Goal: Information Seeking & Learning: Learn about a topic

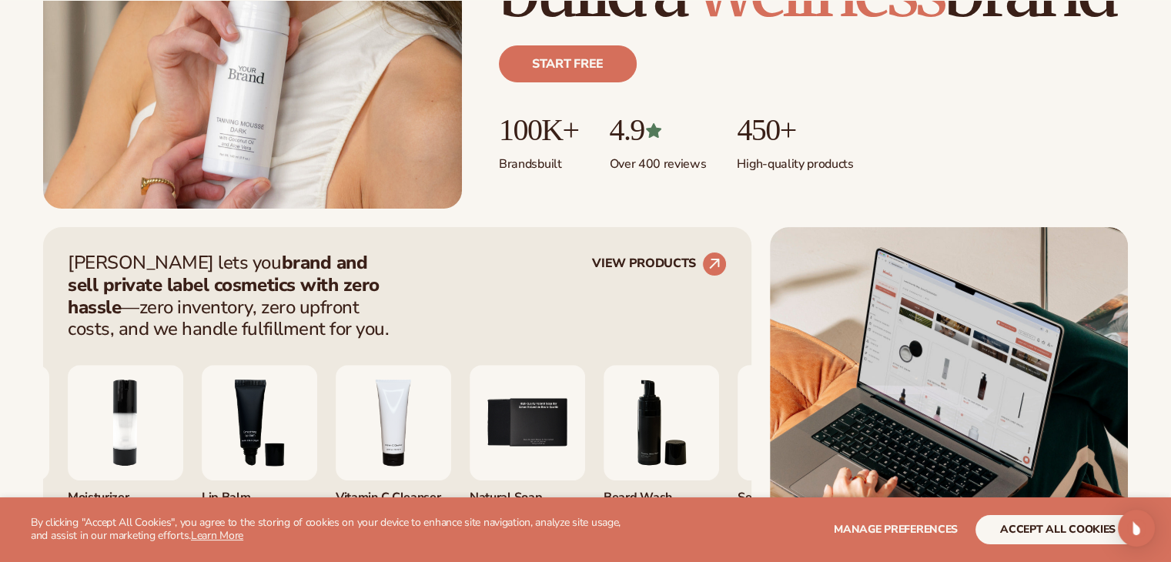
scroll to position [564, 0]
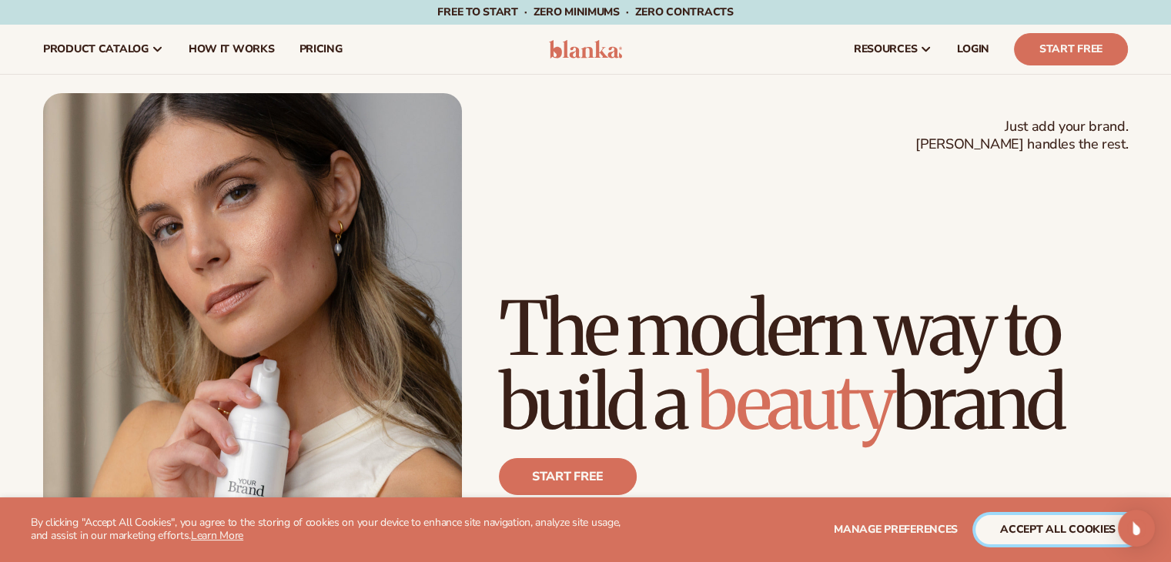
click at [1039, 524] on button "accept all cookies" at bounding box center [1057, 529] width 165 height 29
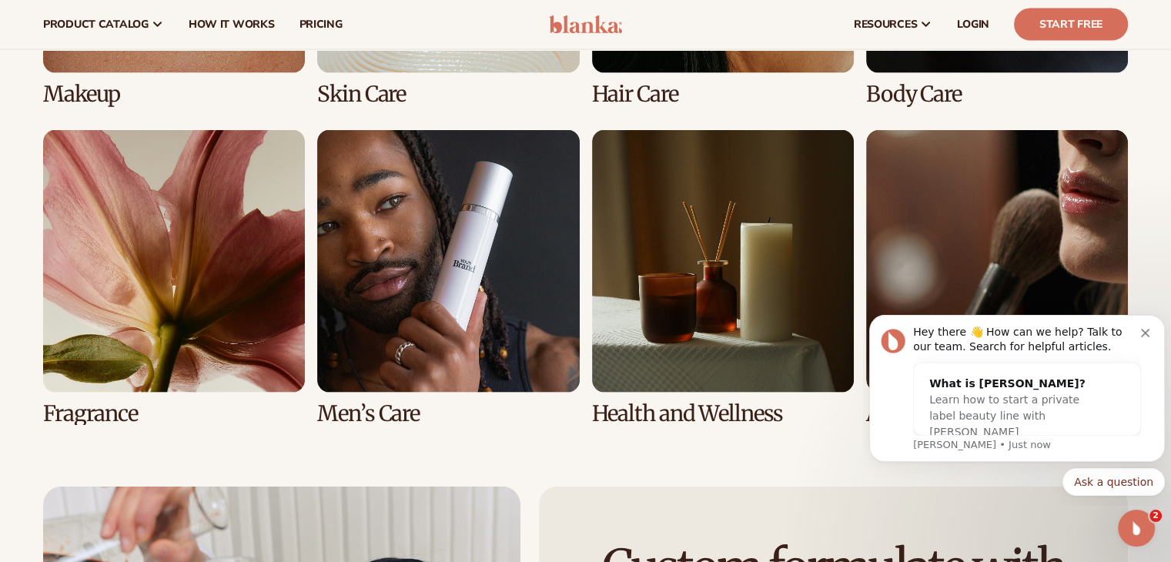
scroll to position [3051, 0]
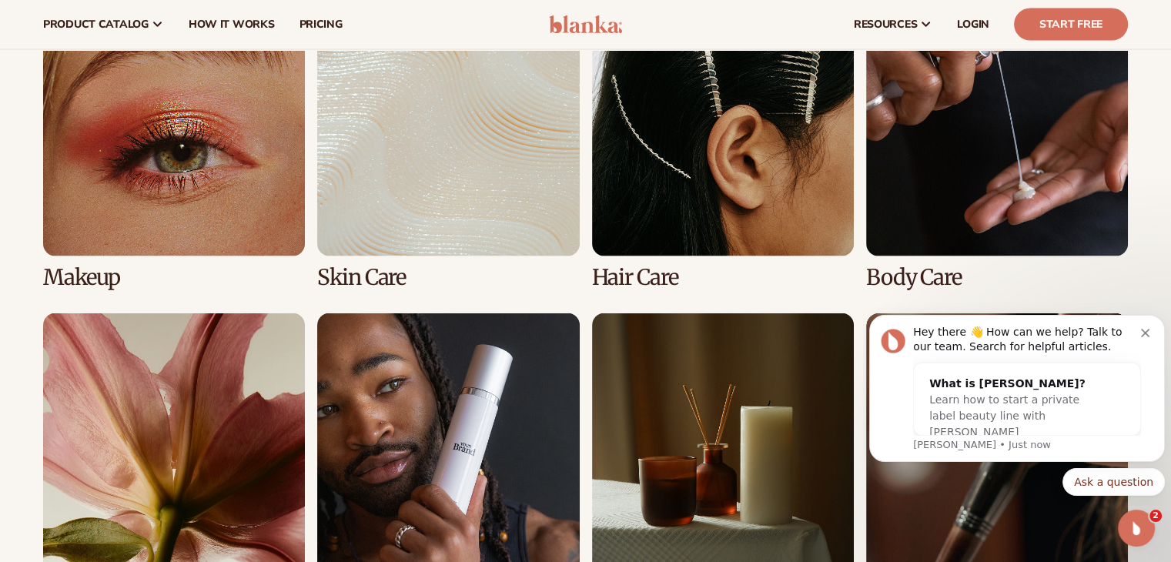
click at [1005, 178] on link "4 / 8" at bounding box center [997, 141] width 262 height 295
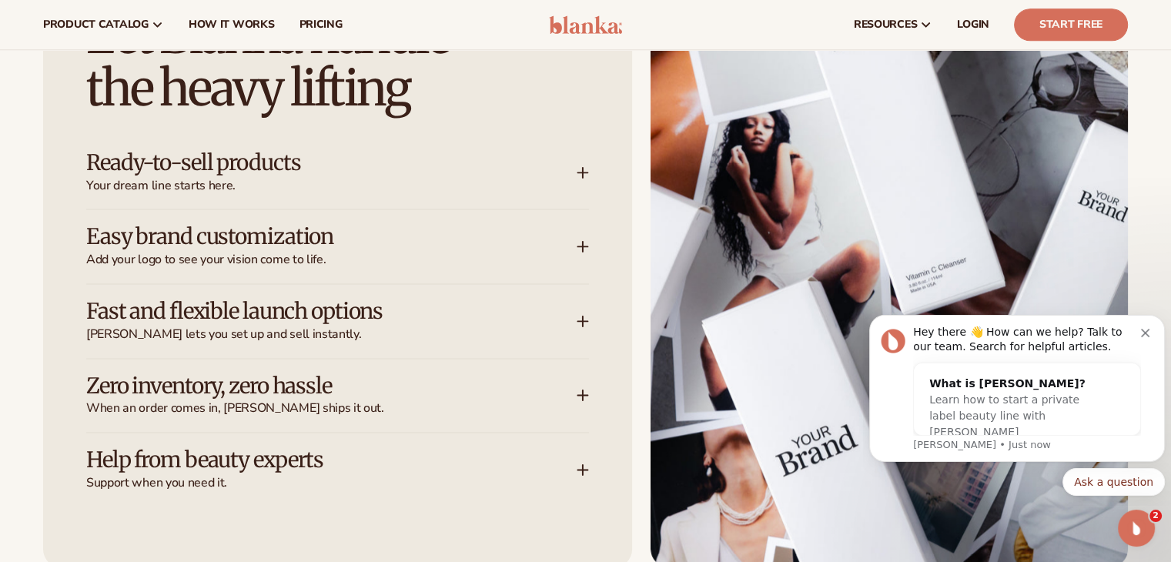
scroll to position [1986, 0]
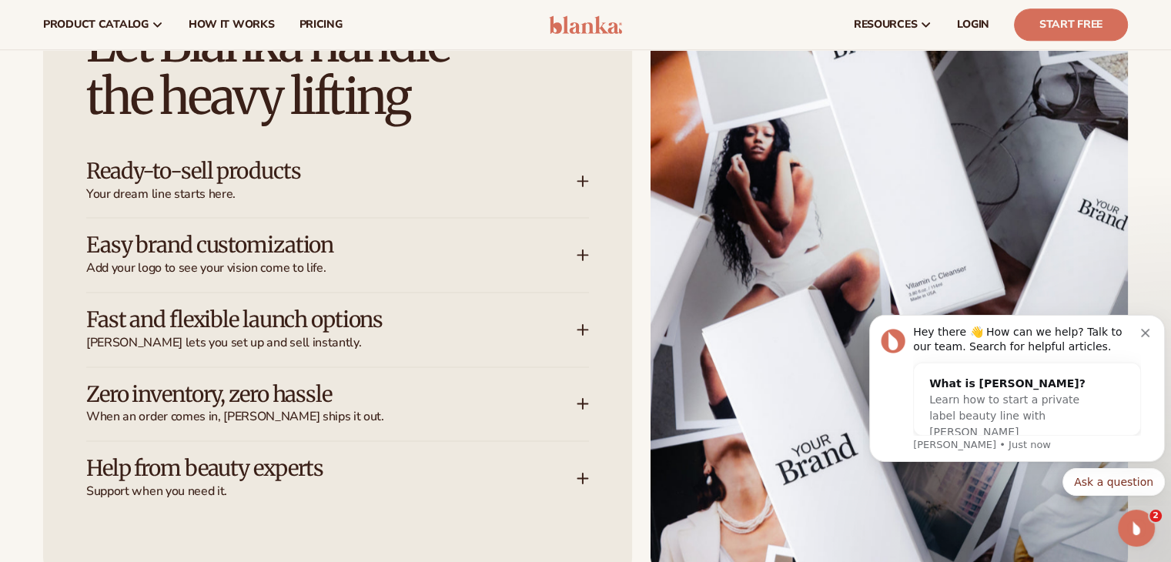
click at [302, 18] on span "pricing" at bounding box center [320, 24] width 43 height 12
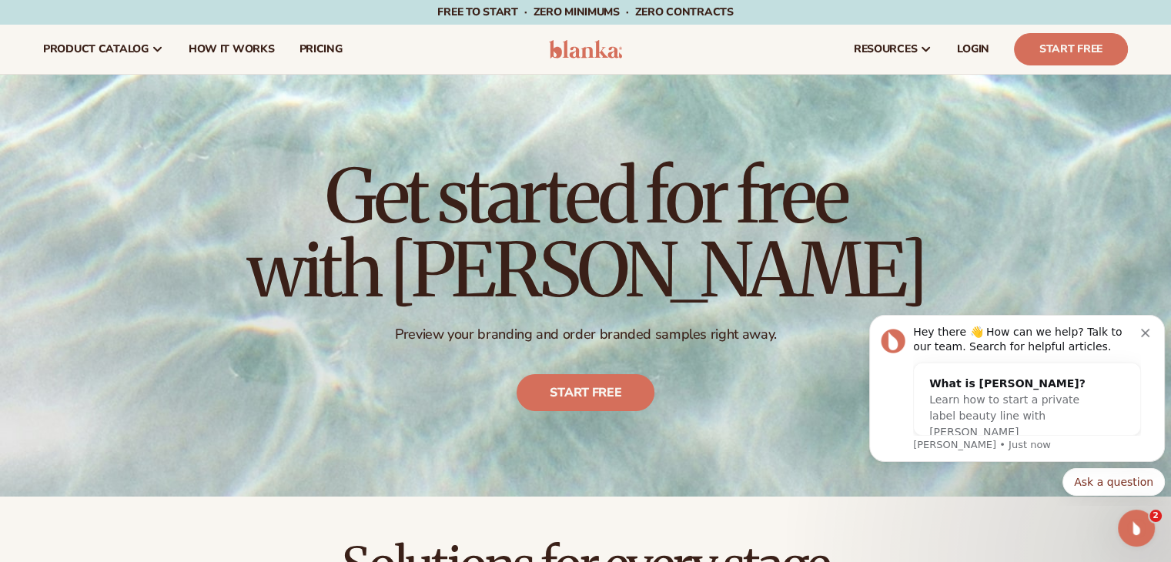
drag, startPoint x: 1142, startPoint y: 332, endPoint x: 1143, endPoint y: 323, distance: 8.5
click at [1142, 328] on button "Dismiss notification" at bounding box center [1147, 331] width 12 height 12
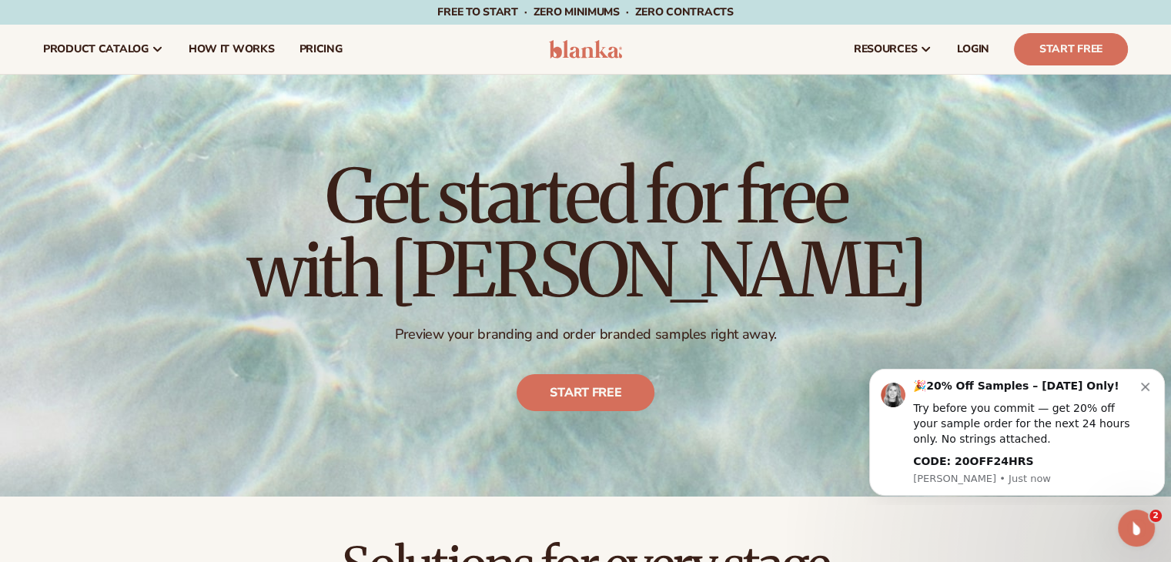
click at [1146, 388] on icon "Dismiss notification" at bounding box center [1145, 387] width 8 height 8
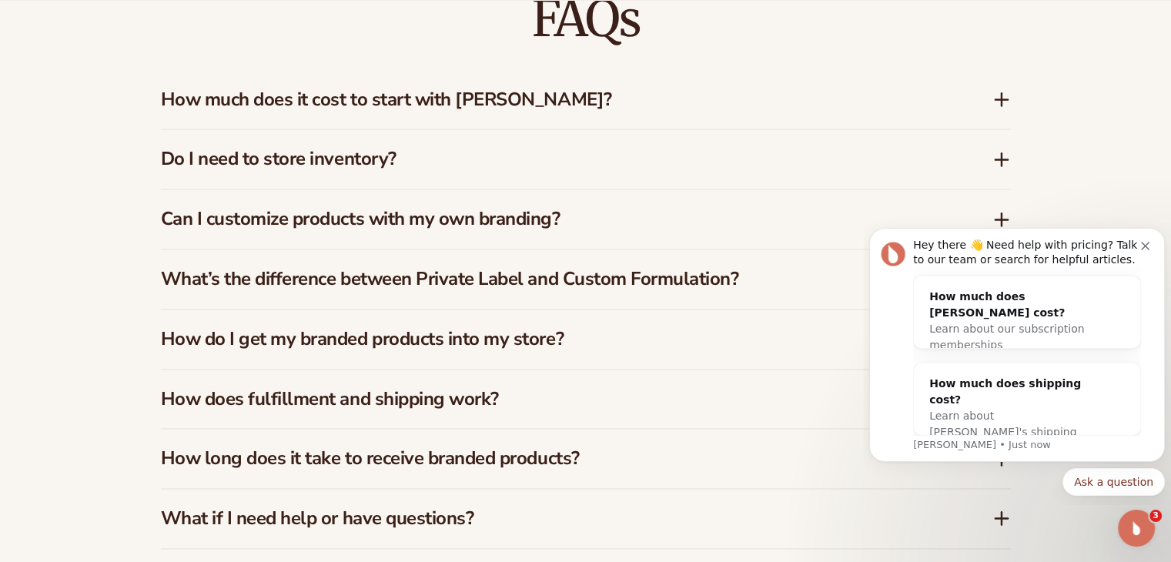
scroll to position [2306, 0]
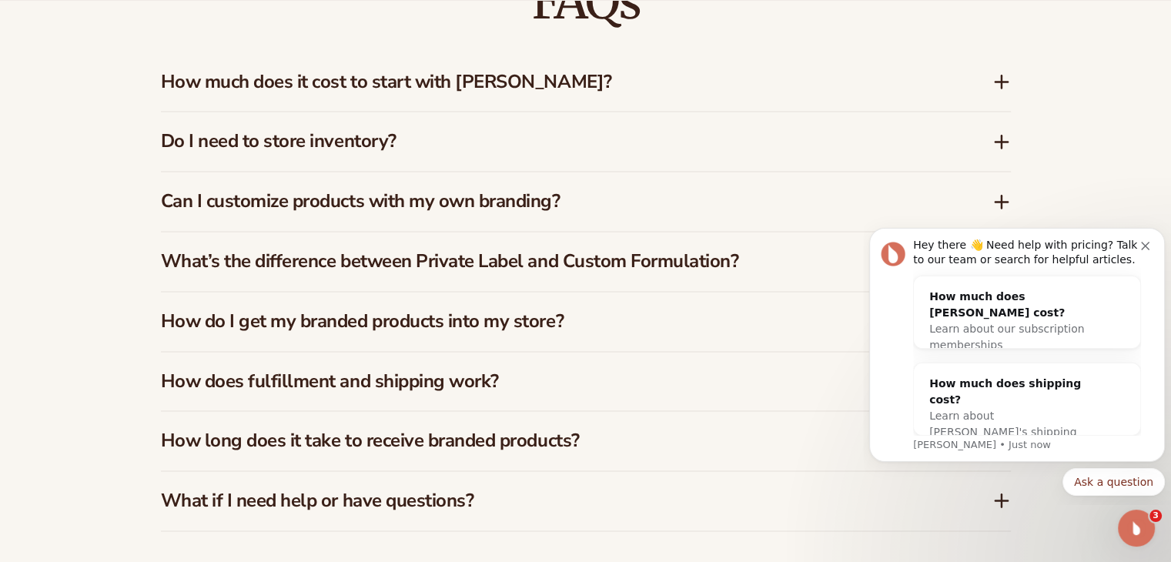
click at [1005, 78] on icon at bounding box center [1001, 81] width 18 height 18
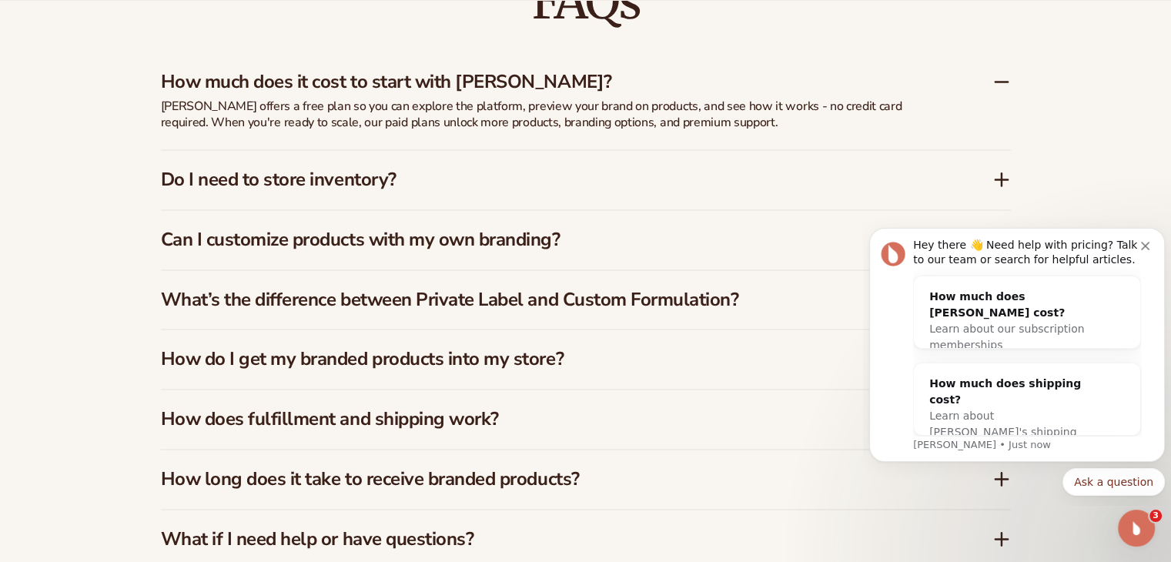
click at [1143, 249] on icon "Dismiss notification" at bounding box center [1145, 246] width 8 height 8
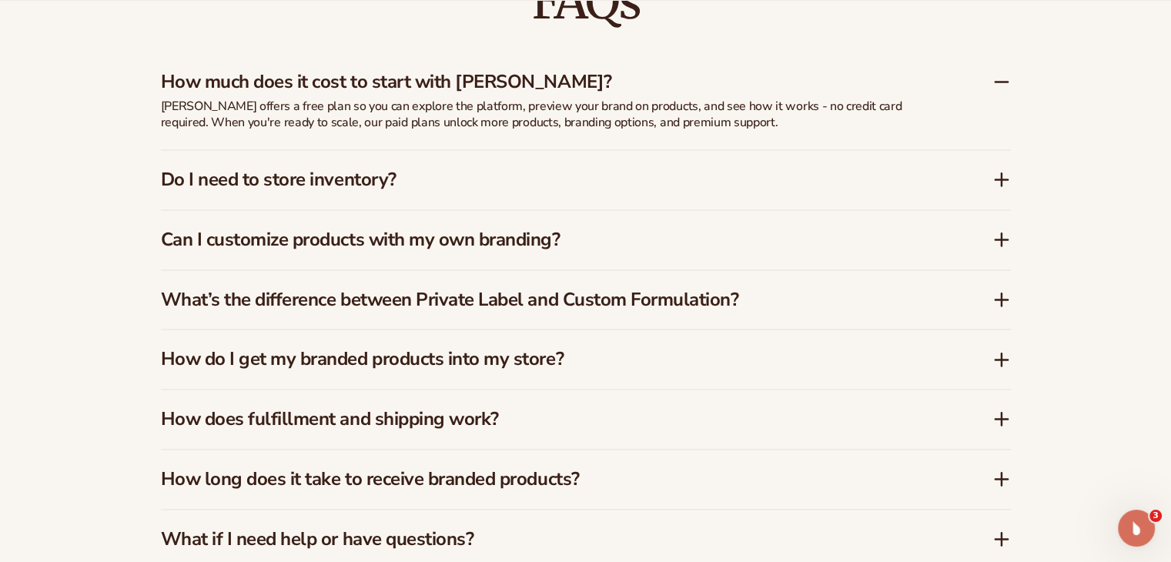
click at [996, 179] on icon at bounding box center [1001, 179] width 12 height 0
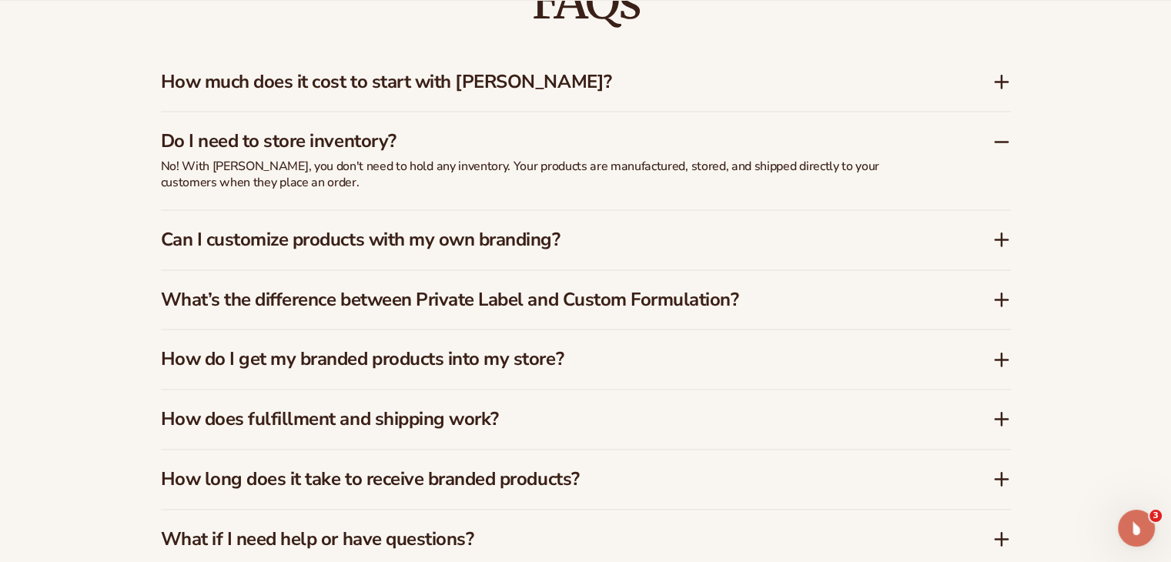
click at [996, 236] on icon at bounding box center [1001, 239] width 18 height 18
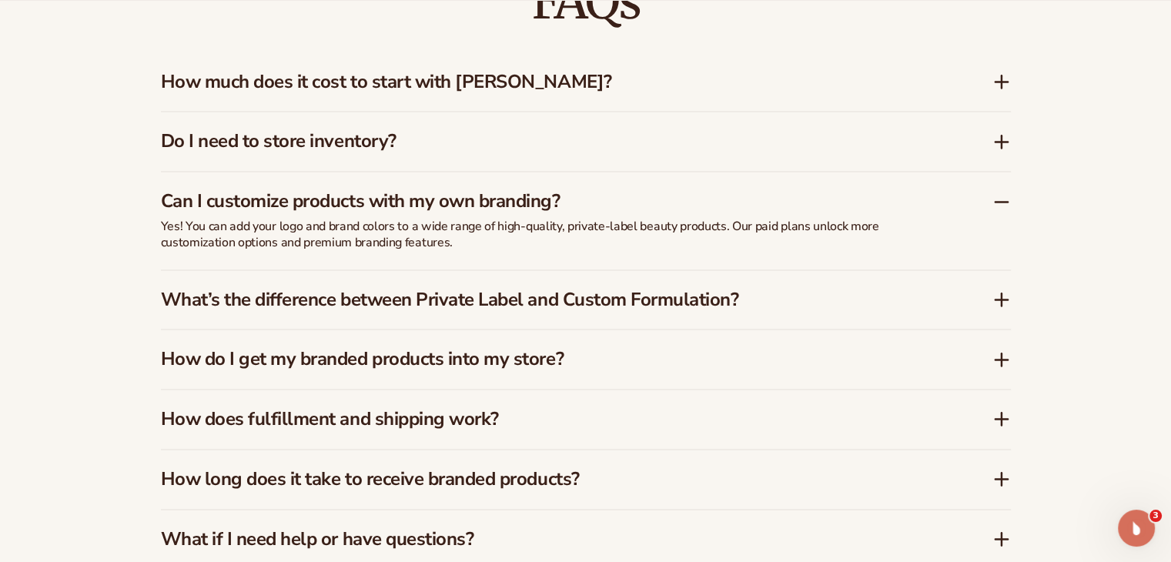
click at [1006, 292] on icon at bounding box center [1001, 299] width 18 height 18
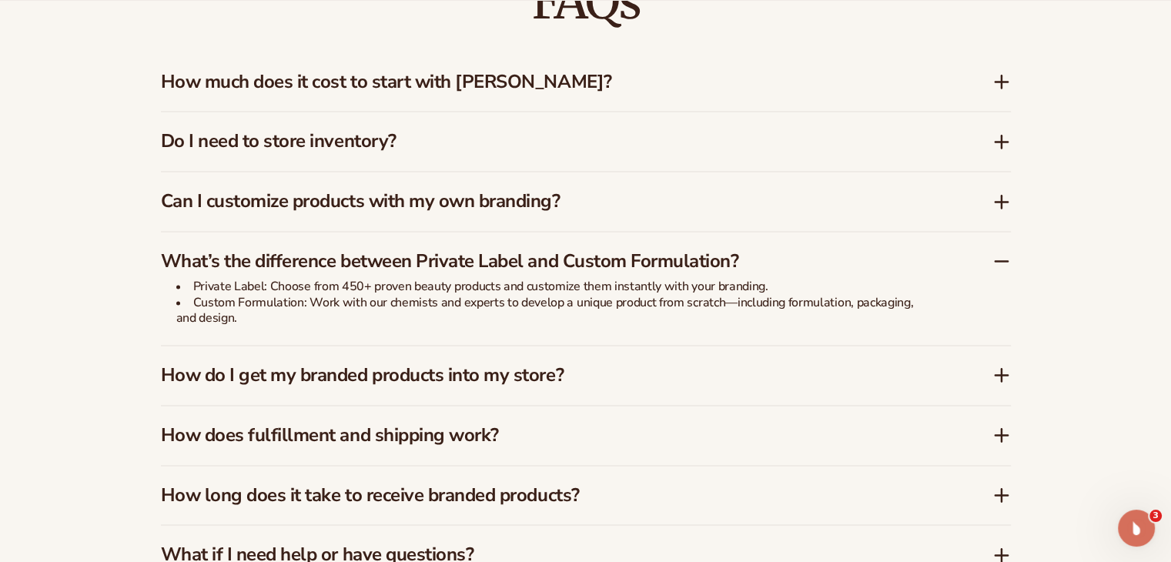
click at [992, 380] on div "How do I get my branded products into my store?" at bounding box center [577, 375] width 832 height 22
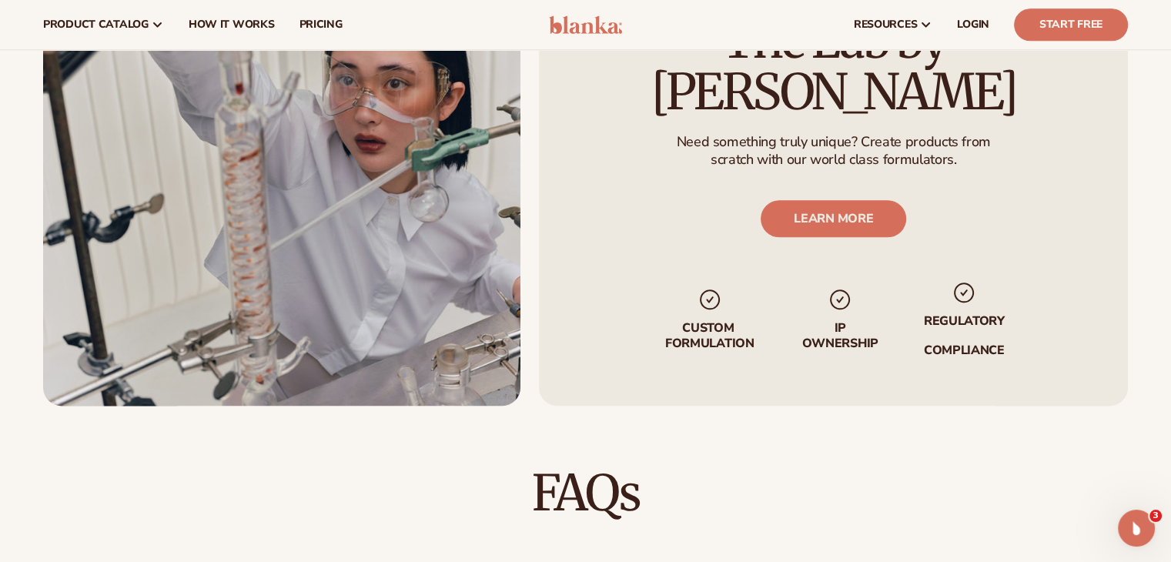
scroll to position [175, 0]
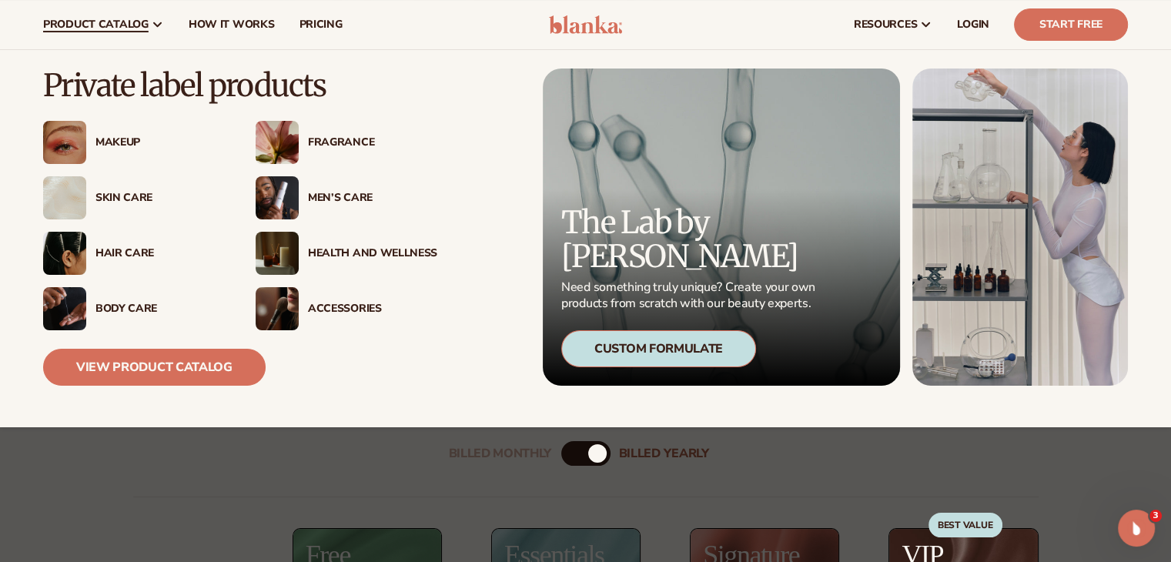
click at [349, 256] on div "Health And Wellness" at bounding box center [372, 253] width 129 height 13
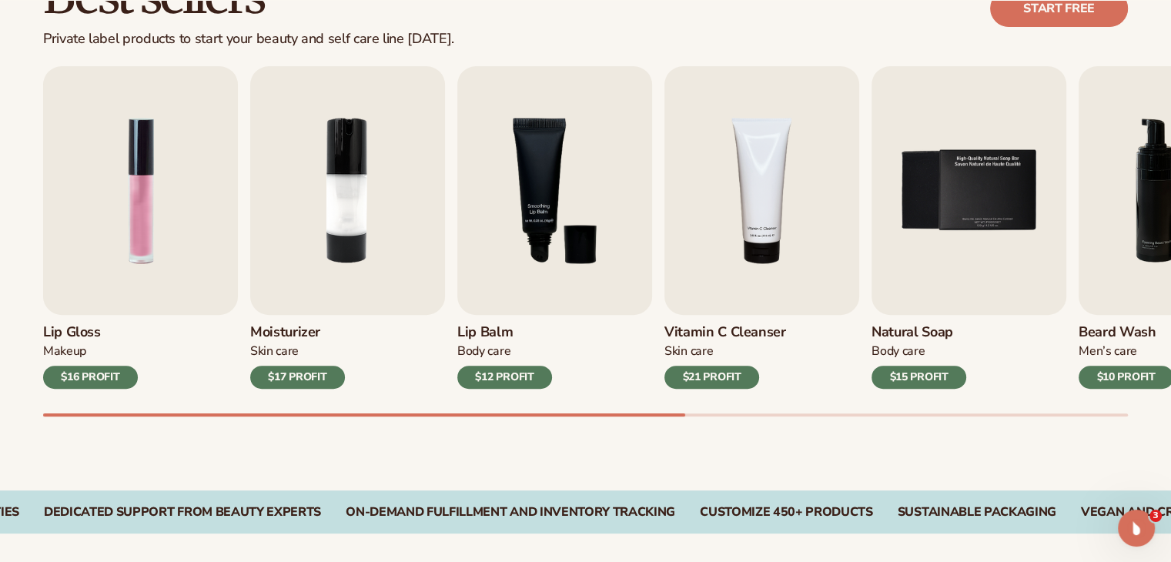
scroll to position [499, 0]
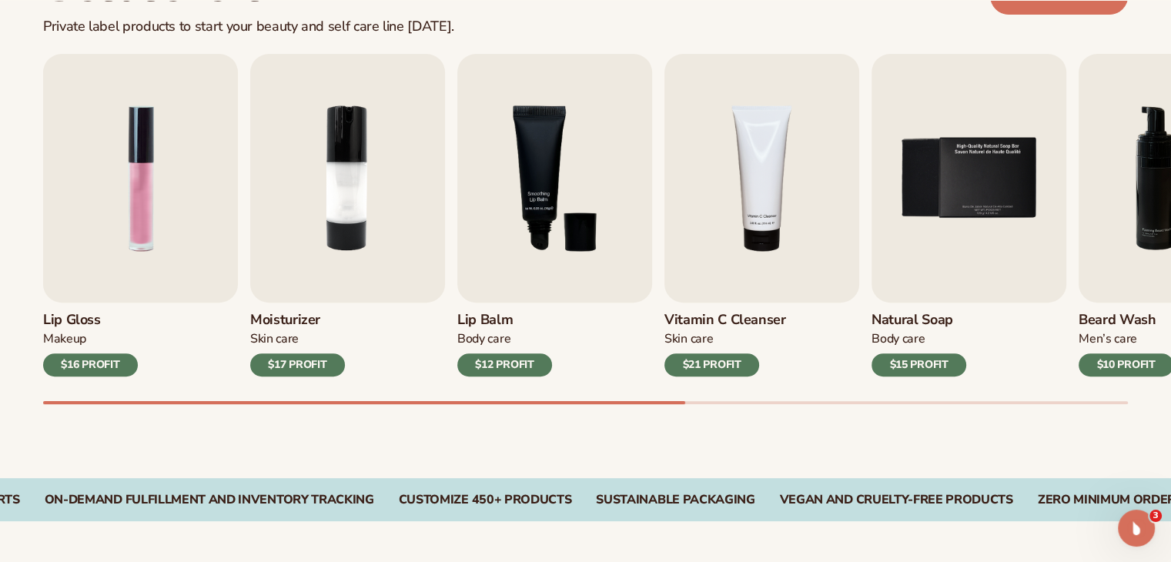
click at [980, 210] on img "5 / 9" at bounding box center [969, 178] width 195 height 249
click at [925, 309] on div "Natural Soap Body Care $15 PROFIT" at bounding box center [969, 340] width 195 height 74
click at [973, 164] on img "5 / 9" at bounding box center [969, 178] width 195 height 249
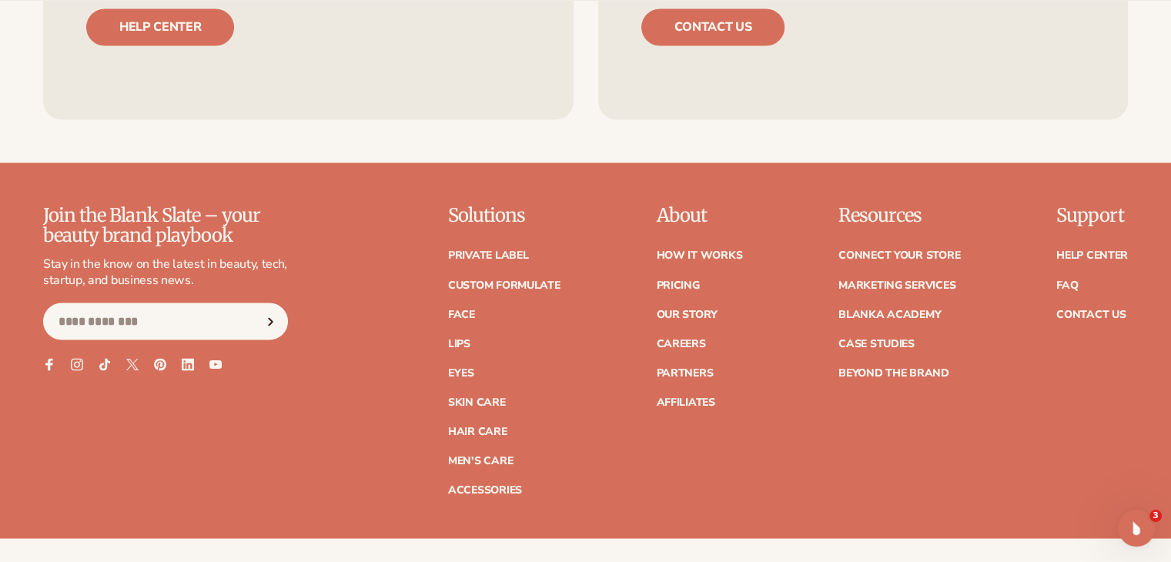
scroll to position [2682, 0]
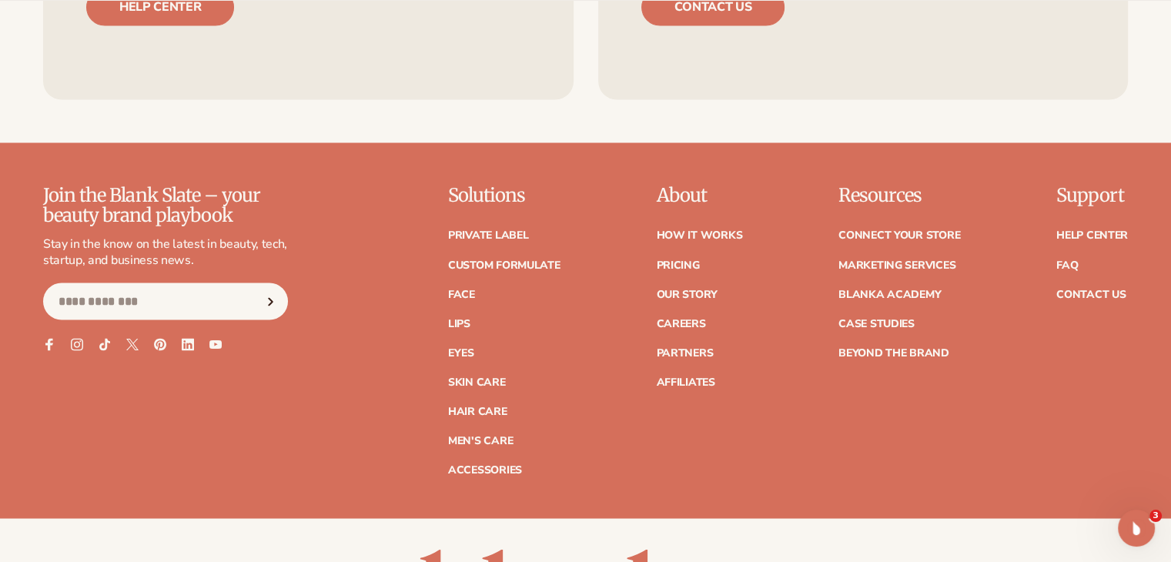
click at [900, 230] on link "Connect your store" at bounding box center [899, 235] width 122 height 11
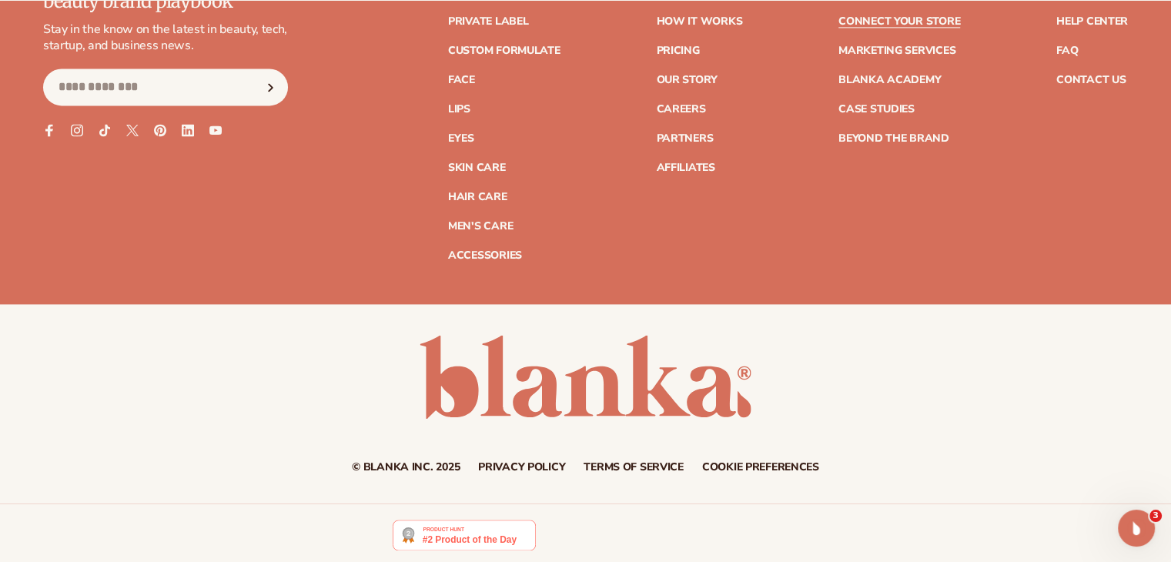
scroll to position [2149, 0]
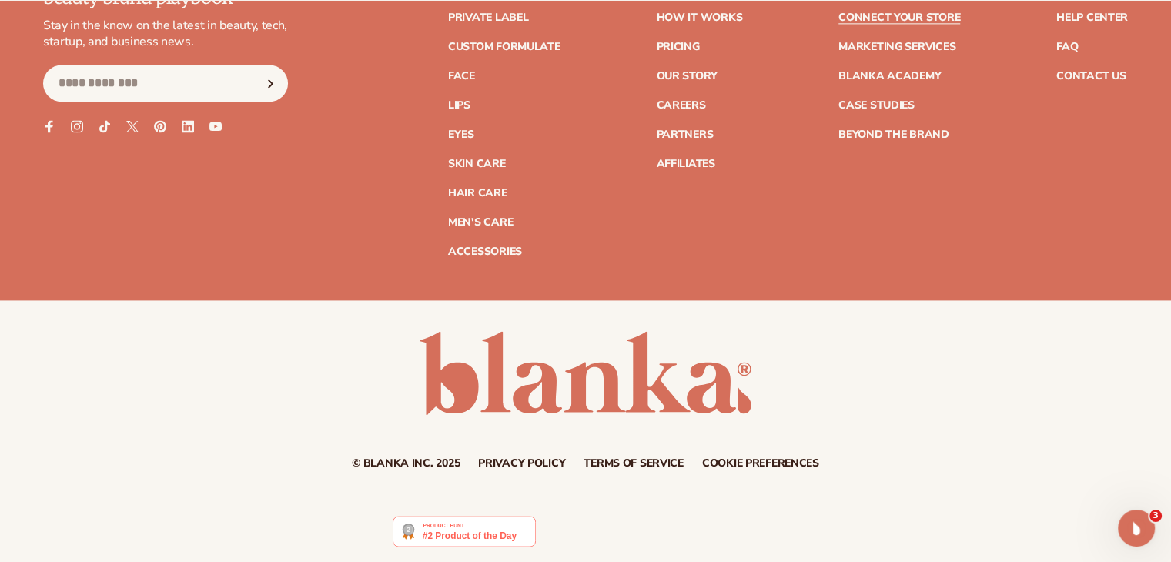
click at [895, 102] on link "Case Studies" at bounding box center [876, 105] width 76 height 11
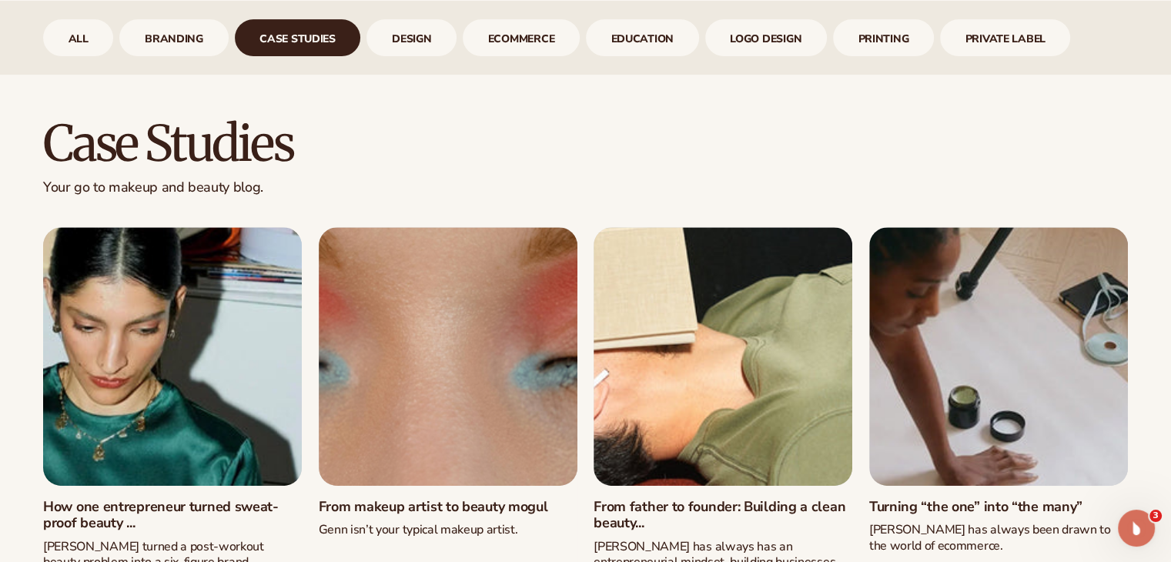
click at [1092, 499] on link "Turning “the one” into “the many”" at bounding box center [998, 507] width 259 height 17
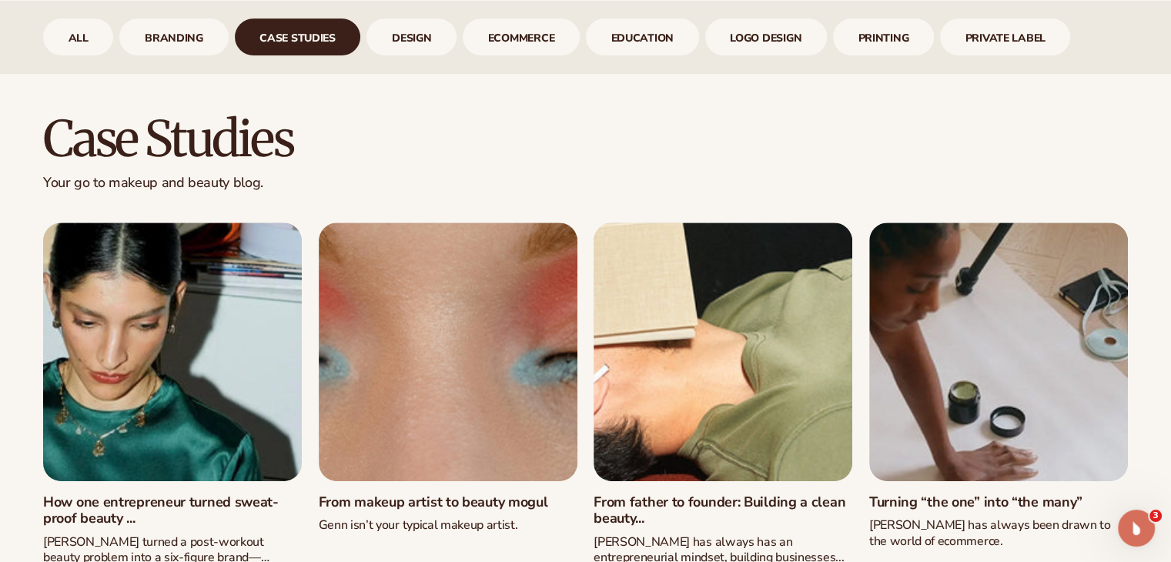
scroll to position [666, 0]
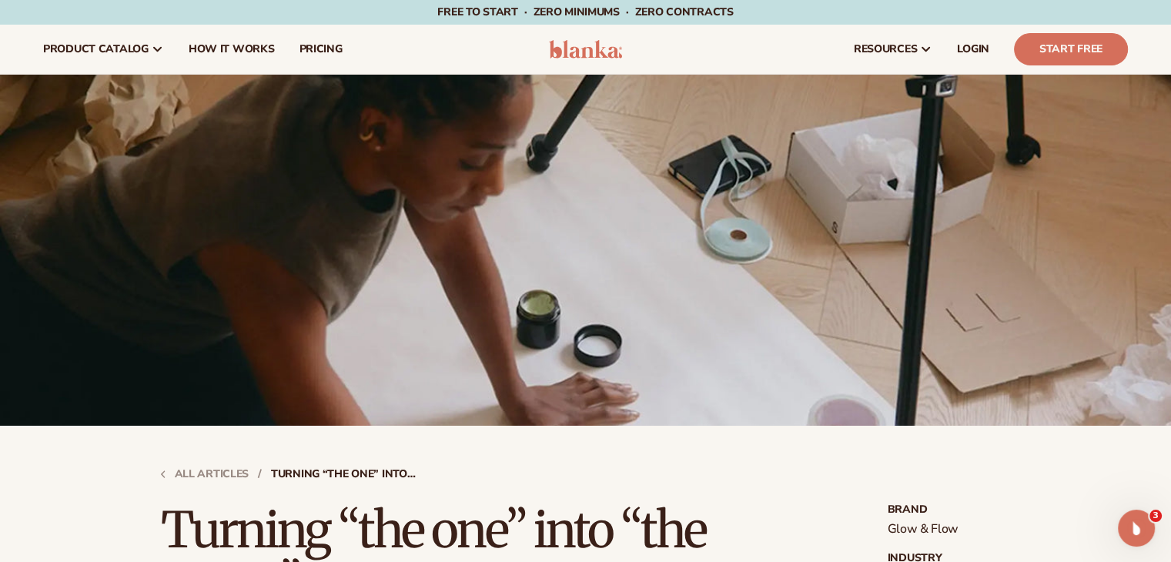
click at [223, 44] on span "How It Works" at bounding box center [232, 49] width 86 height 12
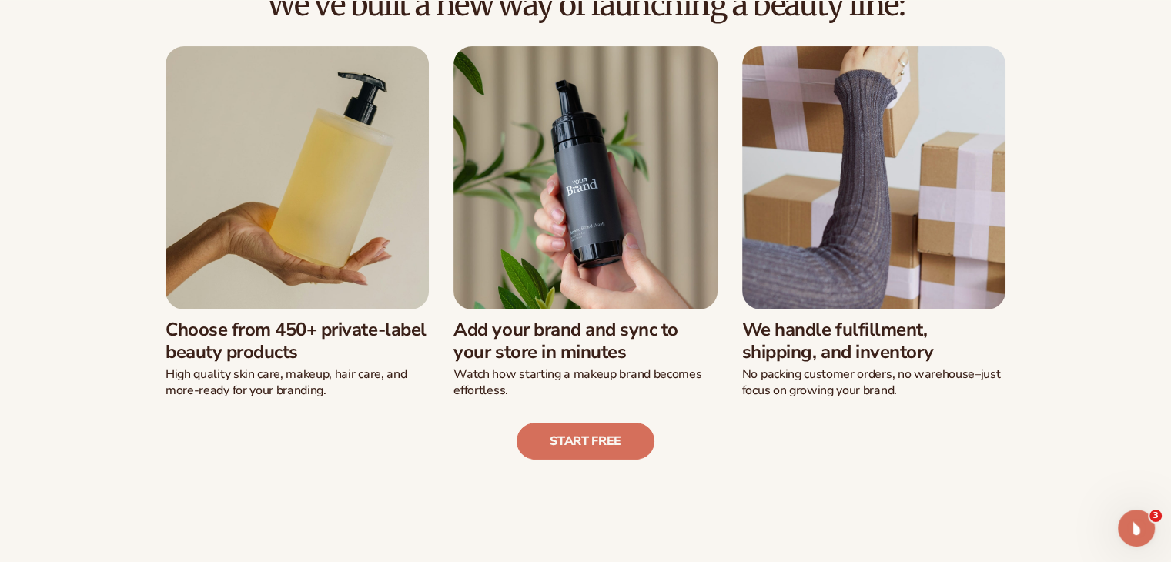
scroll to position [413, 0]
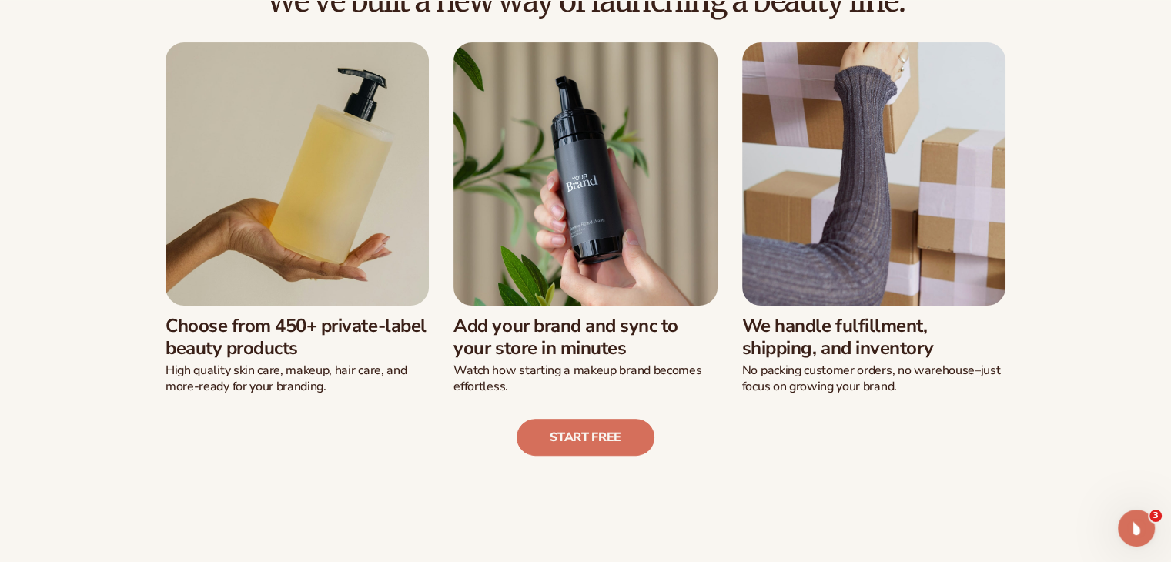
click at [567, 431] on link "Start free" at bounding box center [586, 437] width 138 height 37
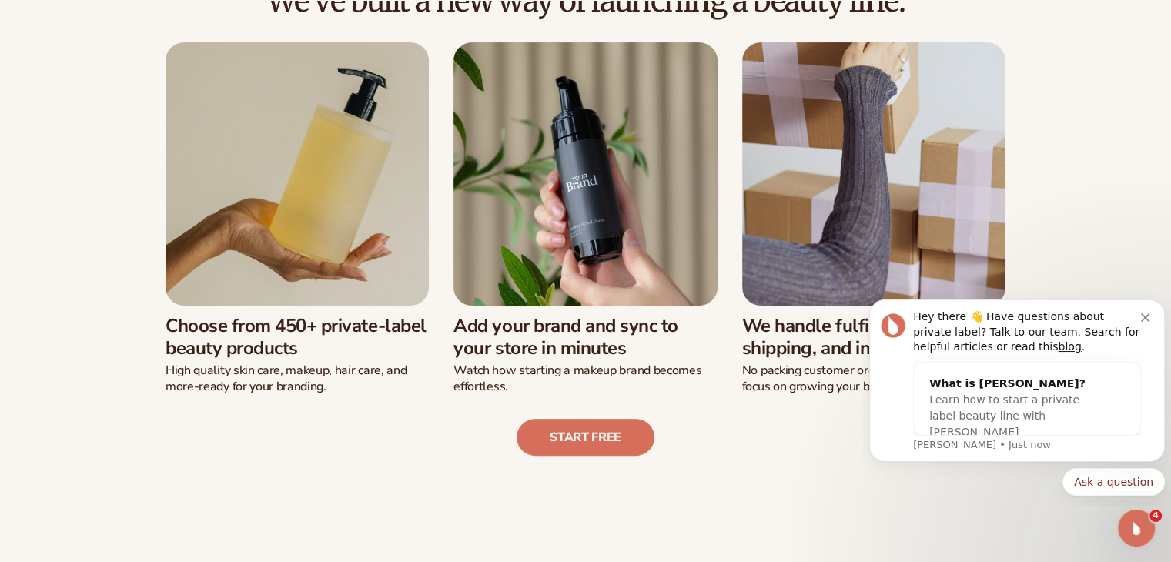
scroll to position [0, 0]
click at [263, 238] on img at bounding box center [297, 173] width 263 height 263
click at [953, 398] on span "Learn how to start a private label beauty line with Blanka" at bounding box center [1004, 415] width 150 height 45
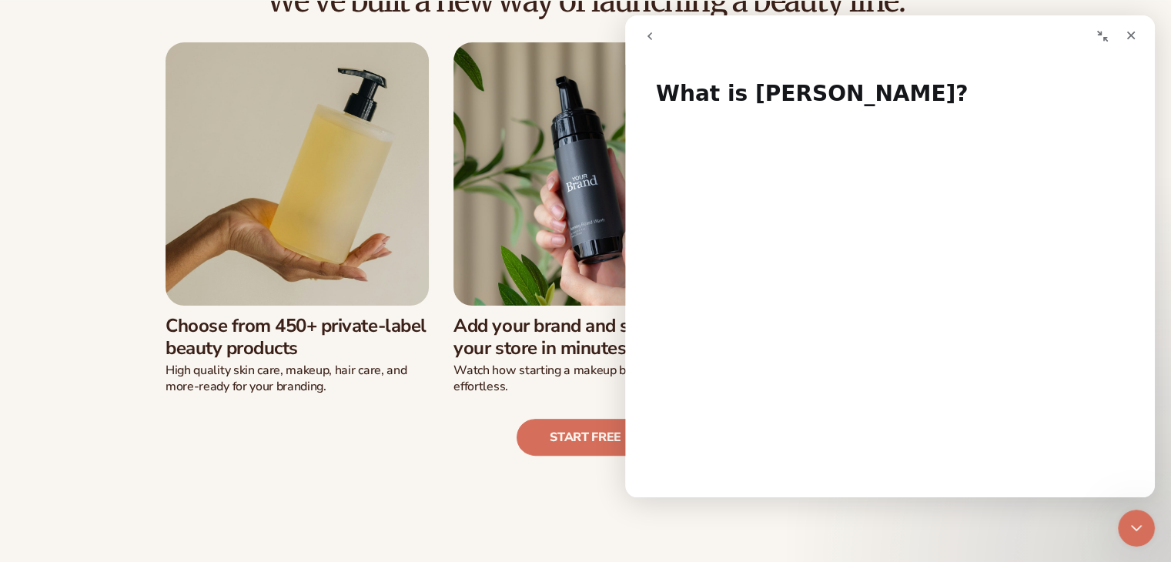
click at [648, 31] on icon "go back" at bounding box center [650, 36] width 12 height 12
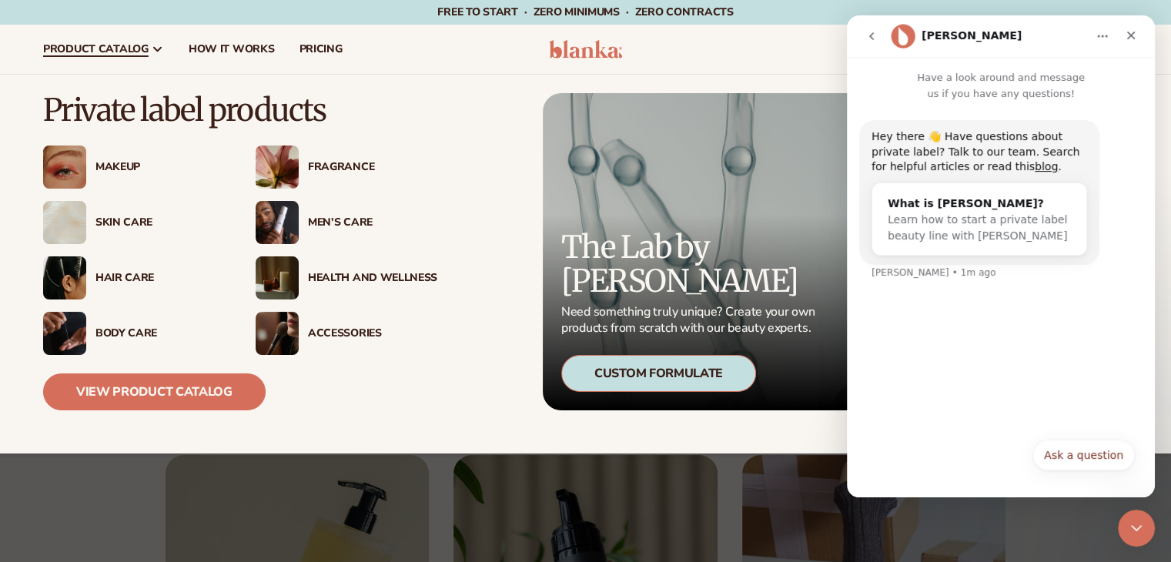
click at [143, 386] on link "View Product Catalog" at bounding box center [154, 391] width 223 height 37
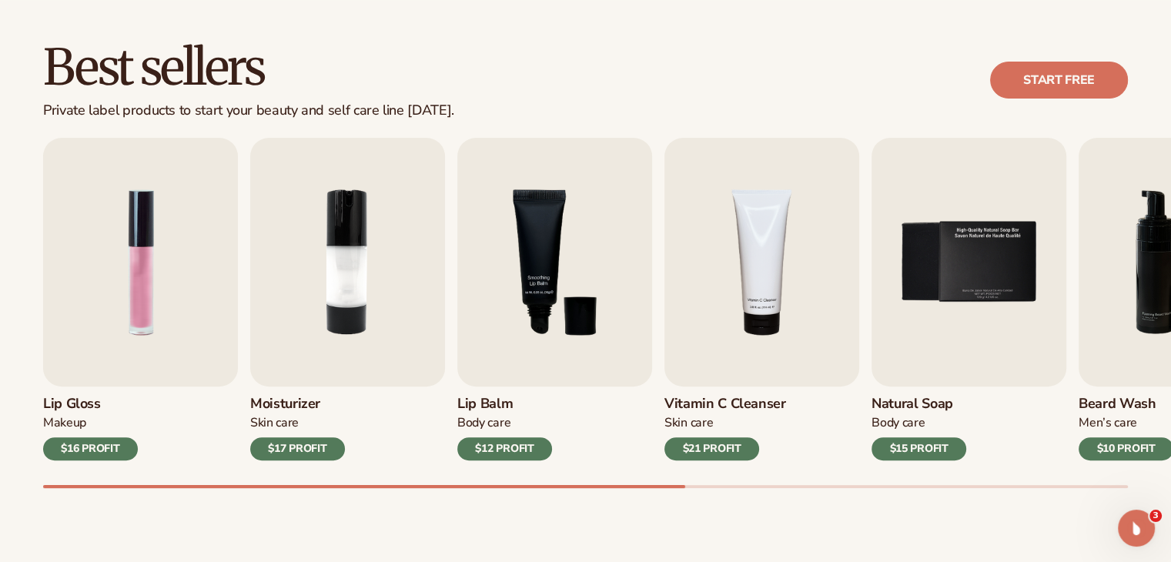
scroll to position [419, 0]
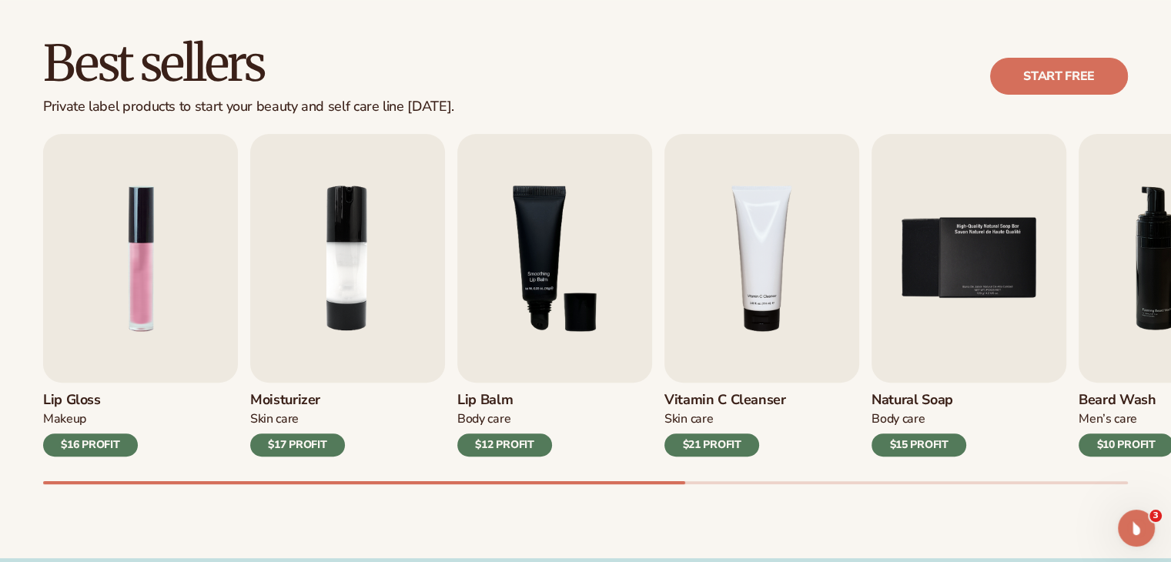
click at [1039, 65] on link "Start free" at bounding box center [1059, 76] width 138 height 37
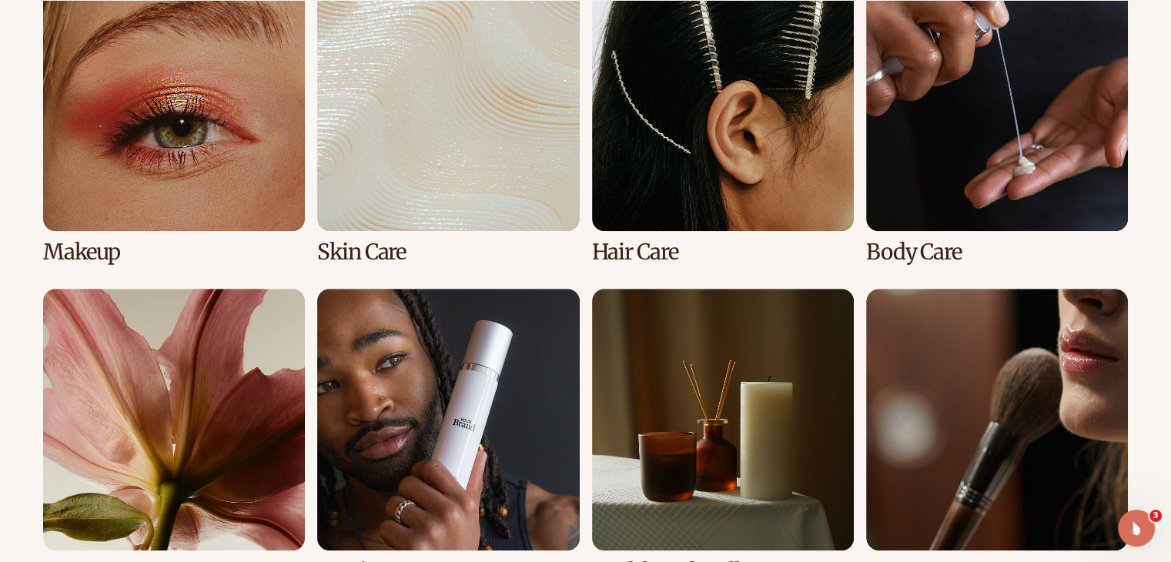
scroll to position [1198, 0]
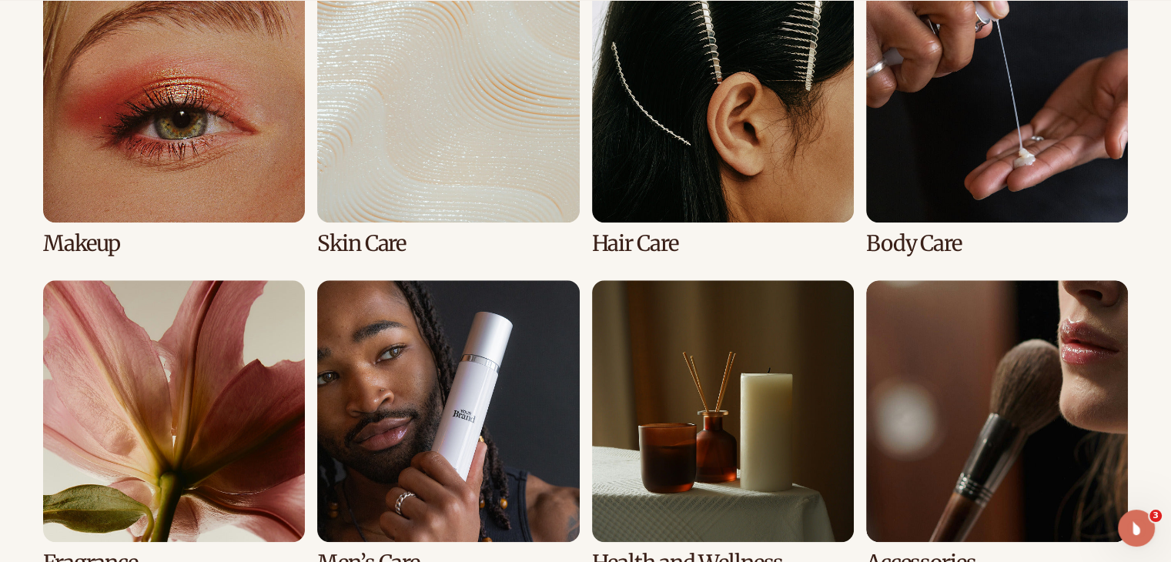
click at [400, 120] on link "2 / 8" at bounding box center [448, 108] width 262 height 295
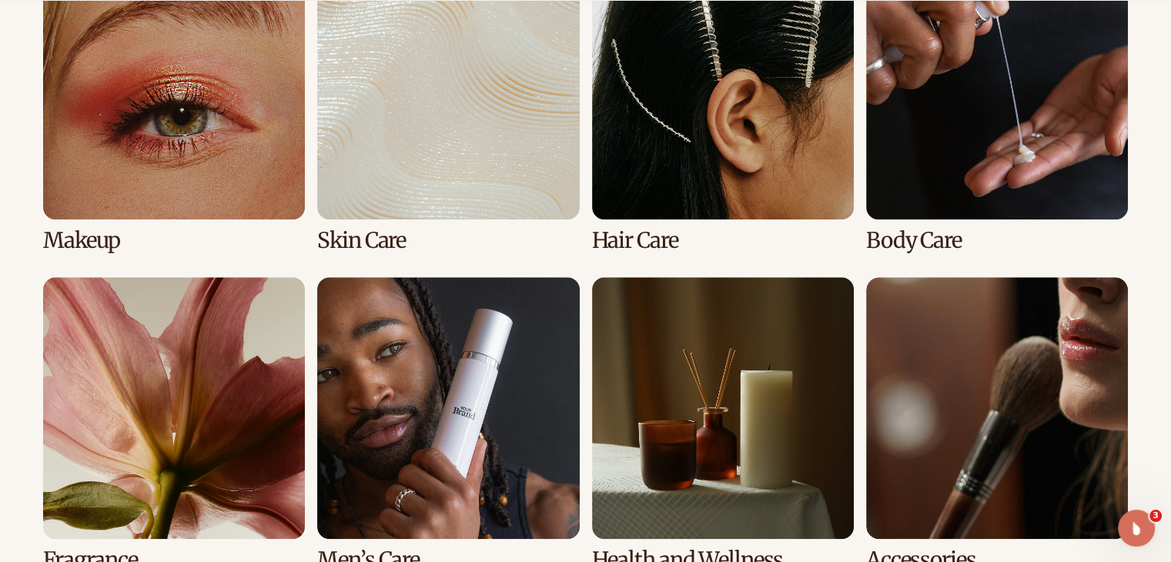
scroll to position [1250, 0]
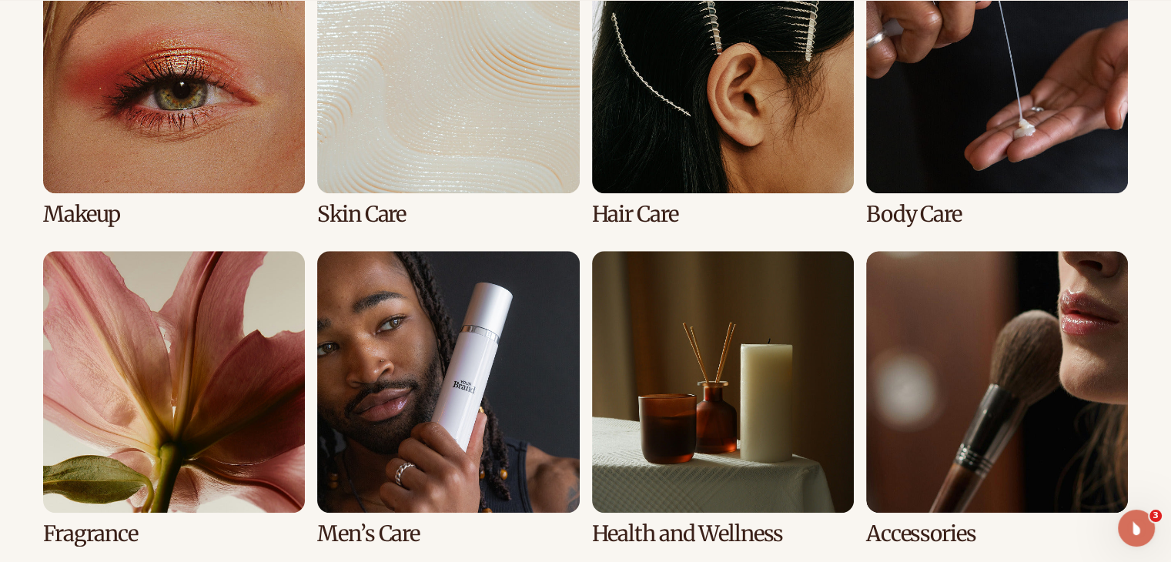
click at [930, 207] on link "4 / 8" at bounding box center [997, 78] width 262 height 295
click at [954, 149] on link "4 / 8" at bounding box center [997, 78] width 262 height 295
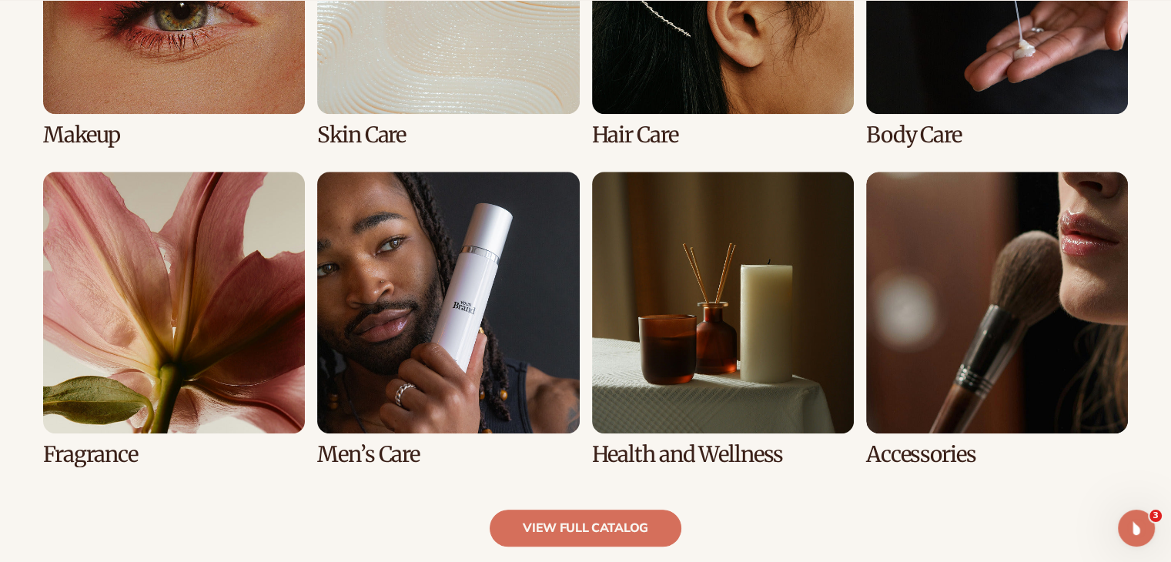
scroll to position [1447, 0]
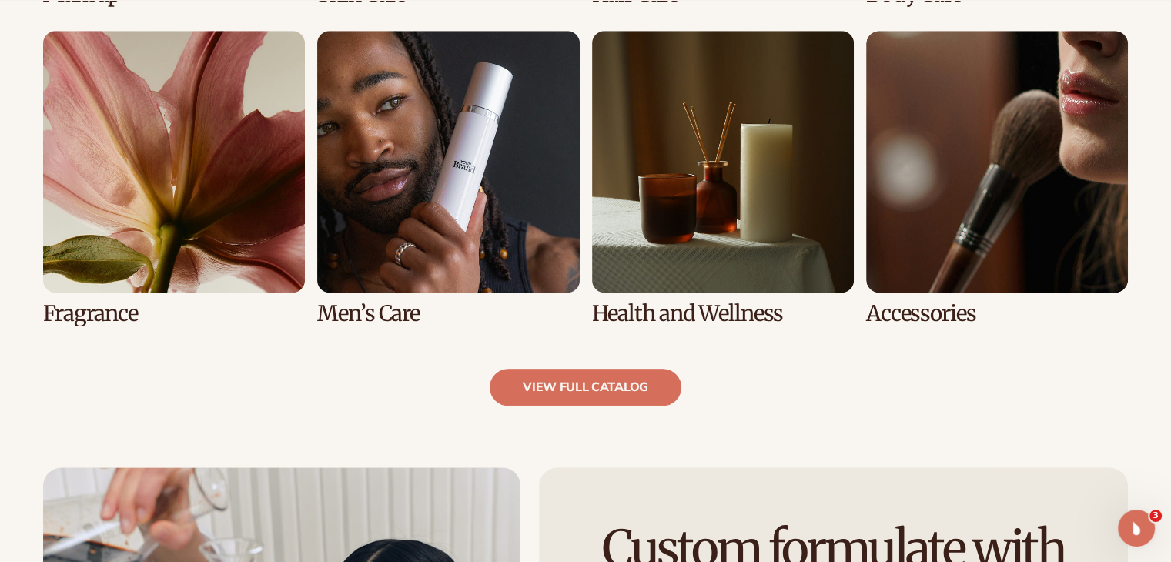
click at [1169, 276] on div "Explore high-quality product formulas view full catalog Makeup Skin Care Hair C…" at bounding box center [585, 19] width 1171 height 771
click at [718, 230] on link "7 / 8" at bounding box center [723, 178] width 262 height 295
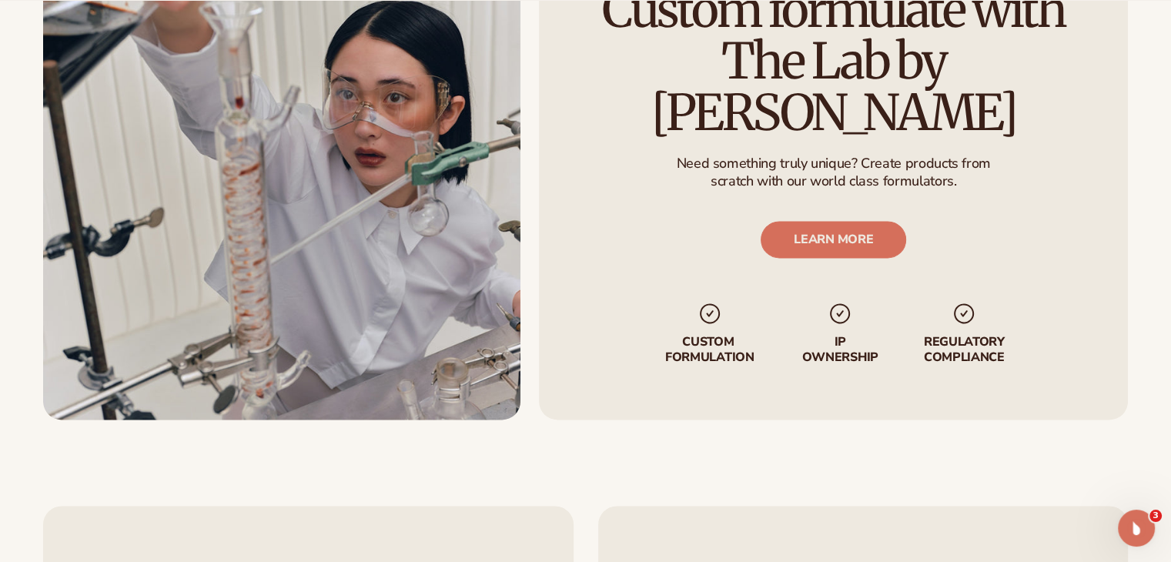
scroll to position [1999, 0]
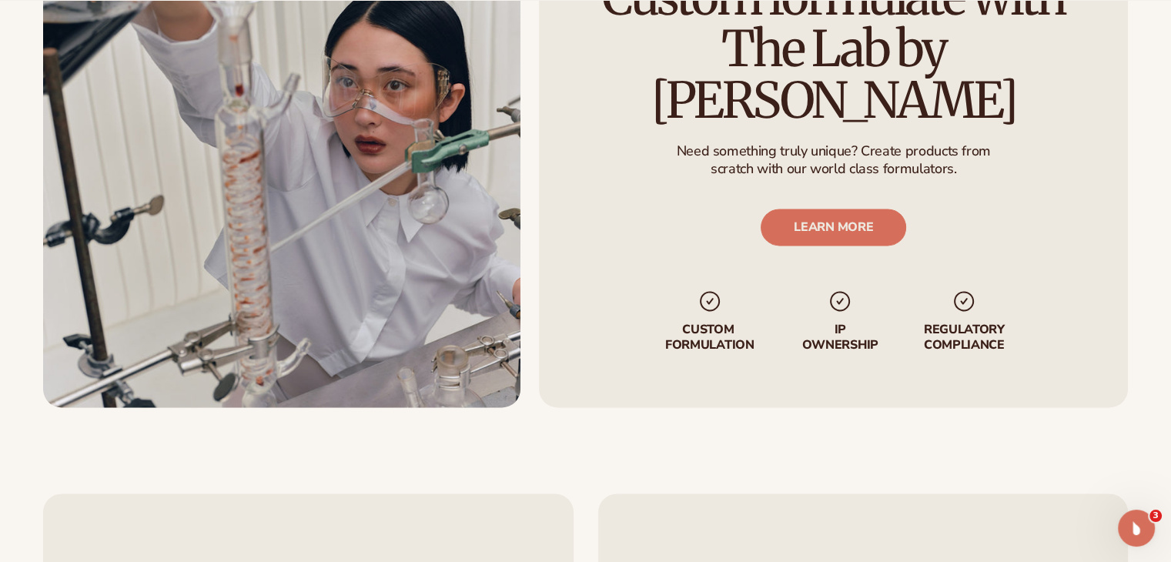
click at [822, 209] on link "LEARN MORE" at bounding box center [834, 227] width 146 height 37
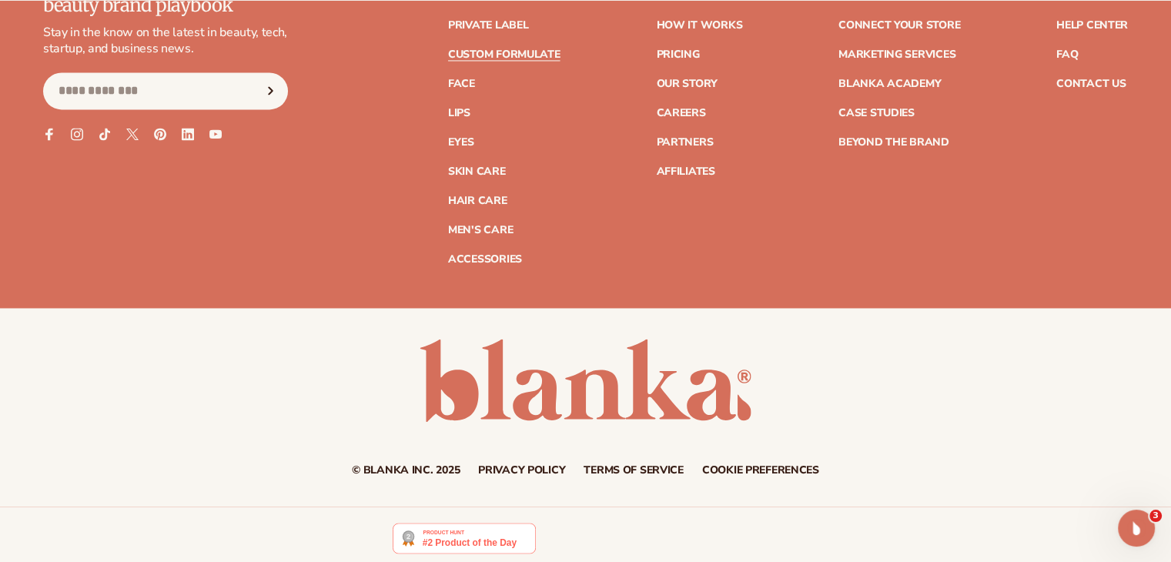
scroll to position [2390, 0]
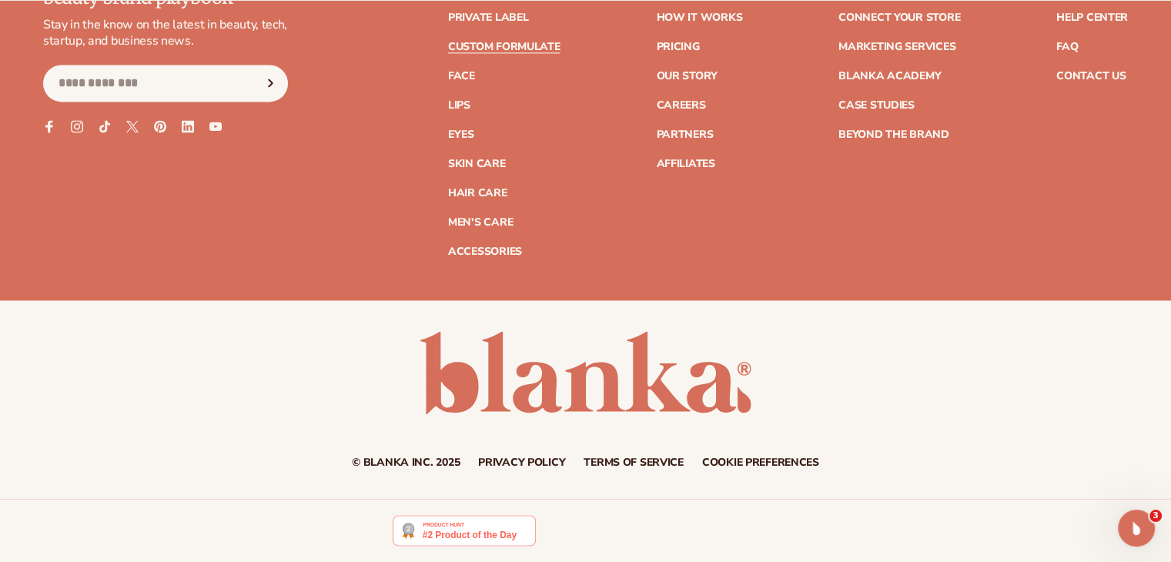
click at [1100, 65] on ul "Help Center FAQ Contact Us" at bounding box center [1092, 39] width 72 height 85
click at [1089, 74] on link "Contact Us" at bounding box center [1090, 76] width 69 height 11
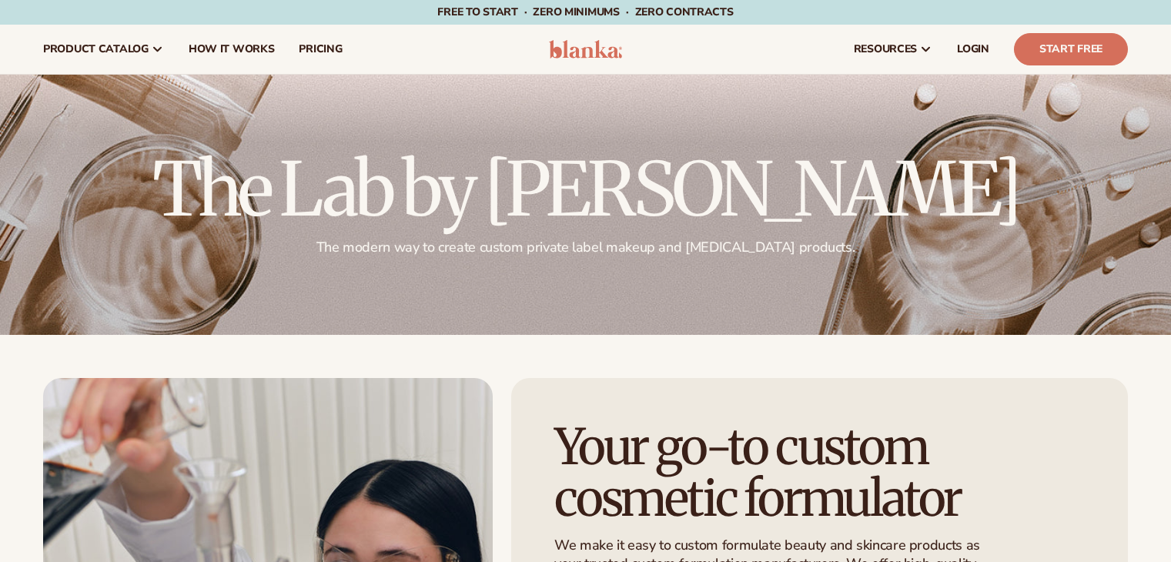
scroll to position [1178, 0]
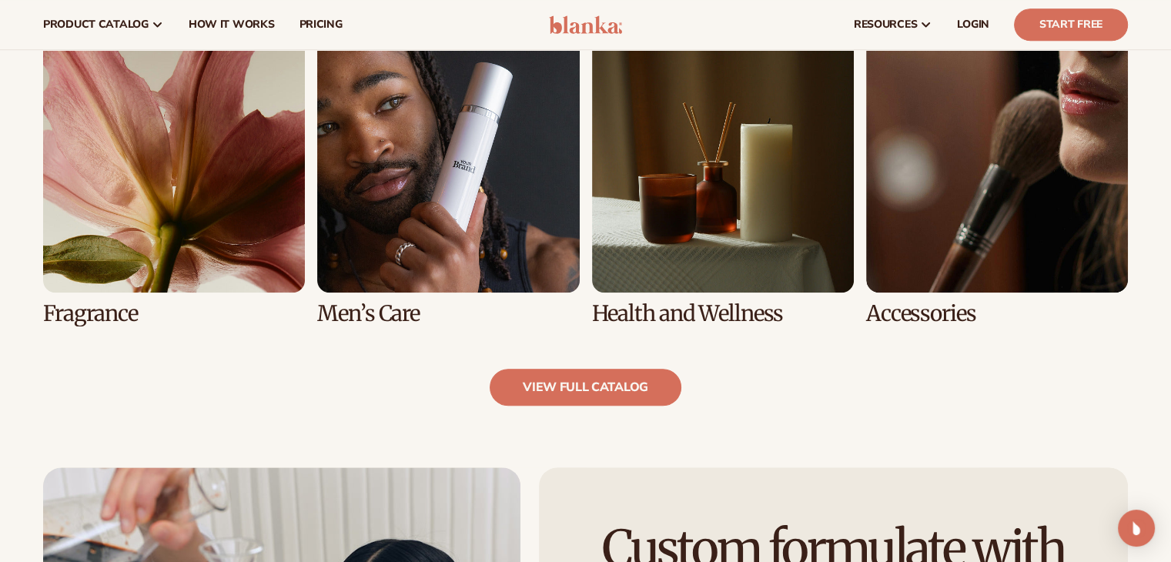
scroll to position [1447, 0]
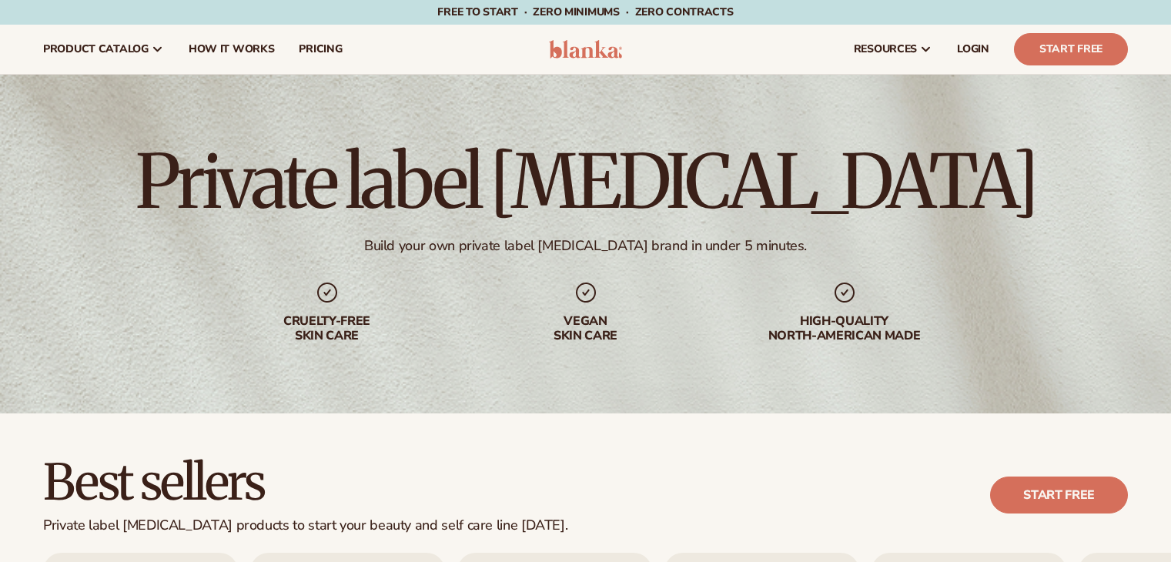
scroll to position [1230, 0]
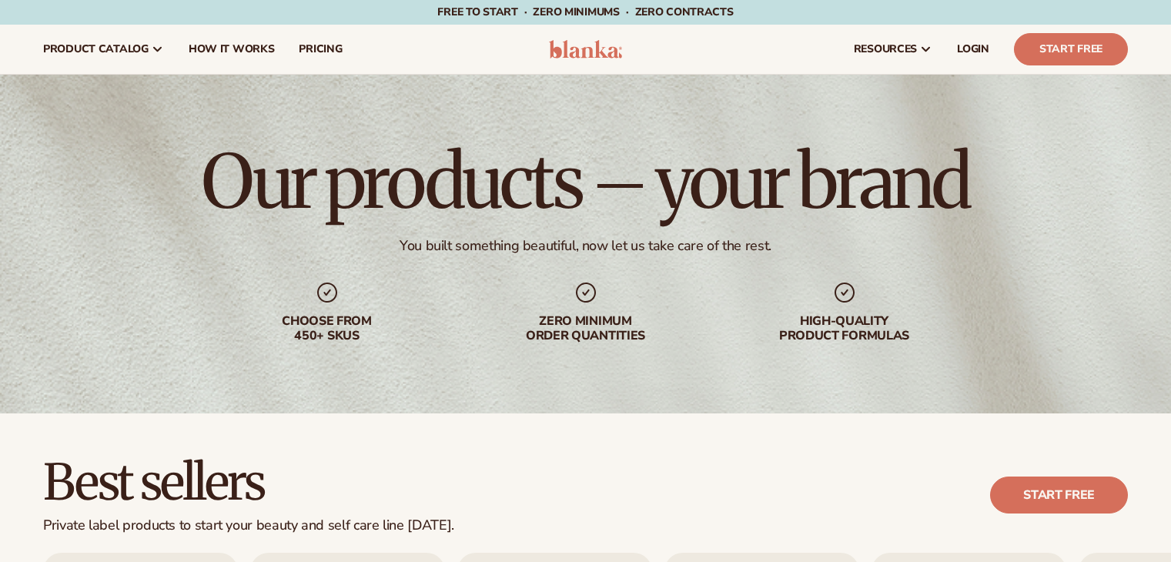
scroll to position [1192, 0]
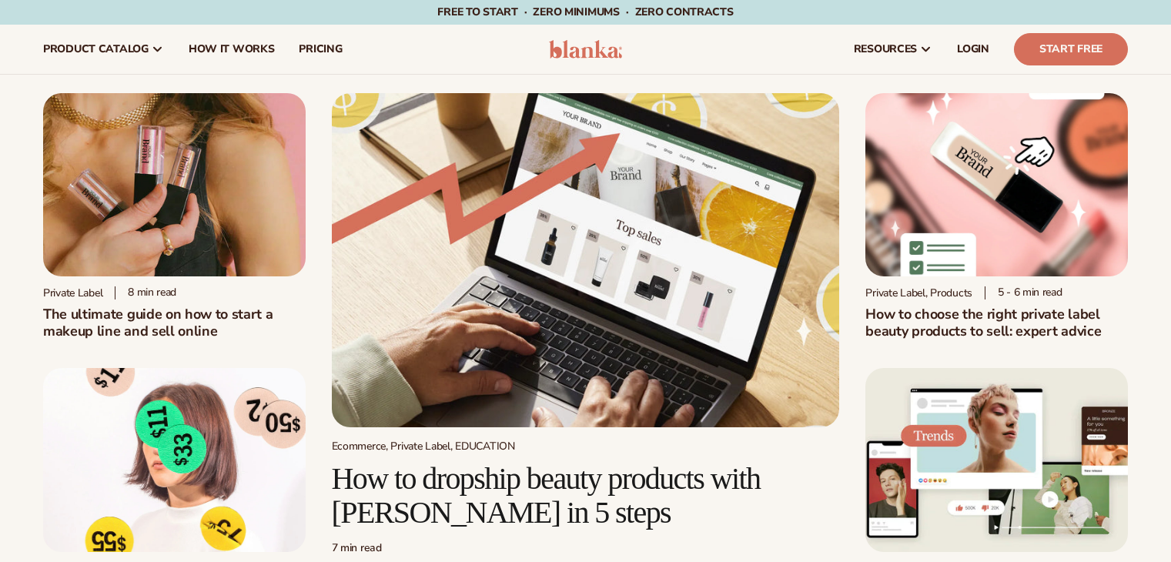
scroll to position [666, 0]
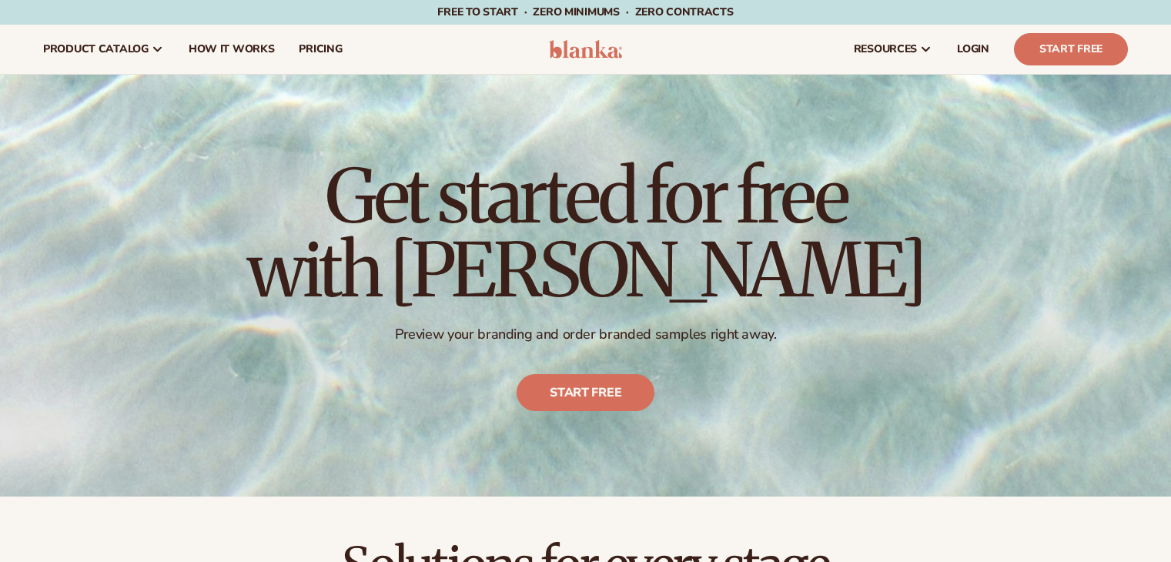
scroll to position [175, 0]
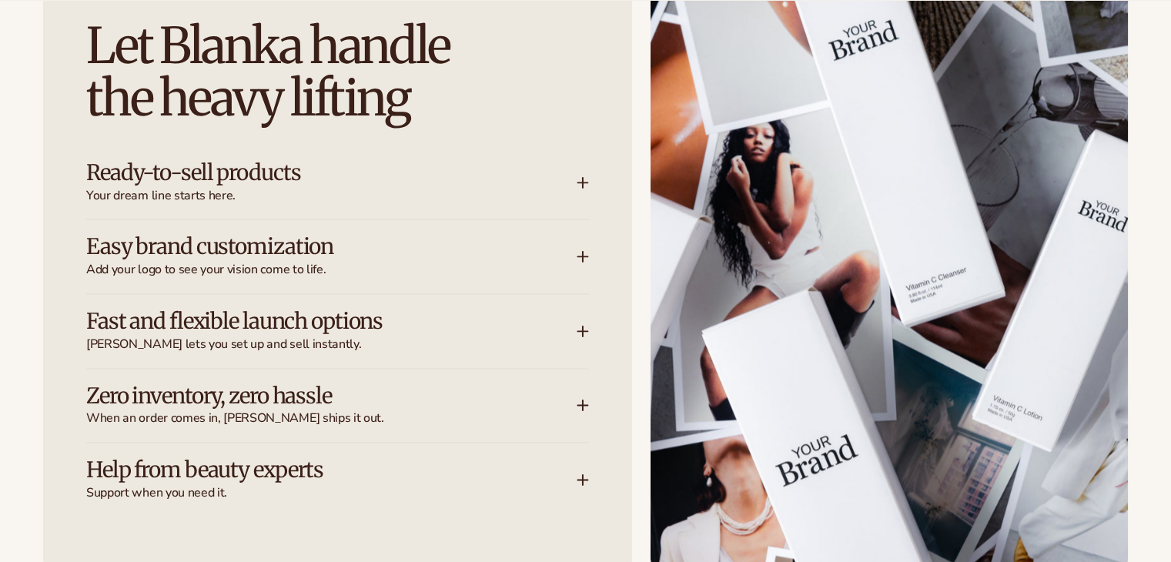
scroll to position [1986, 0]
